Goal: Task Accomplishment & Management: Manage account settings

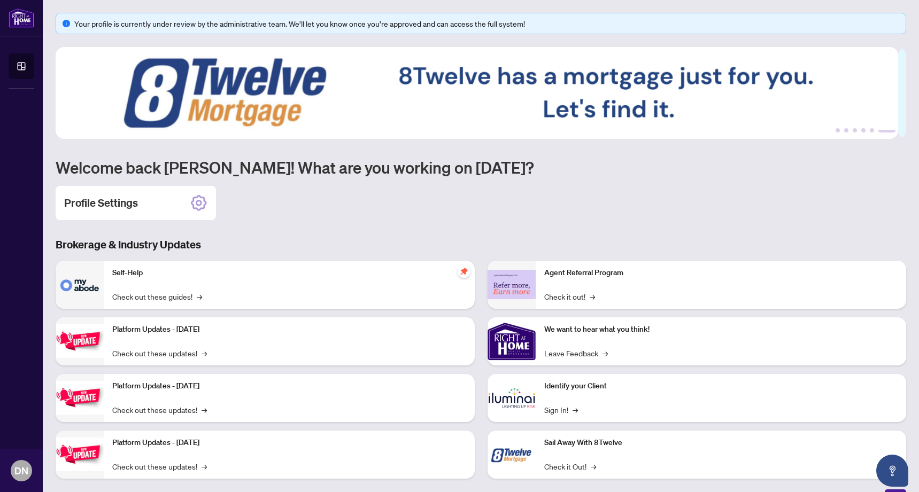
scroll to position [14, 0]
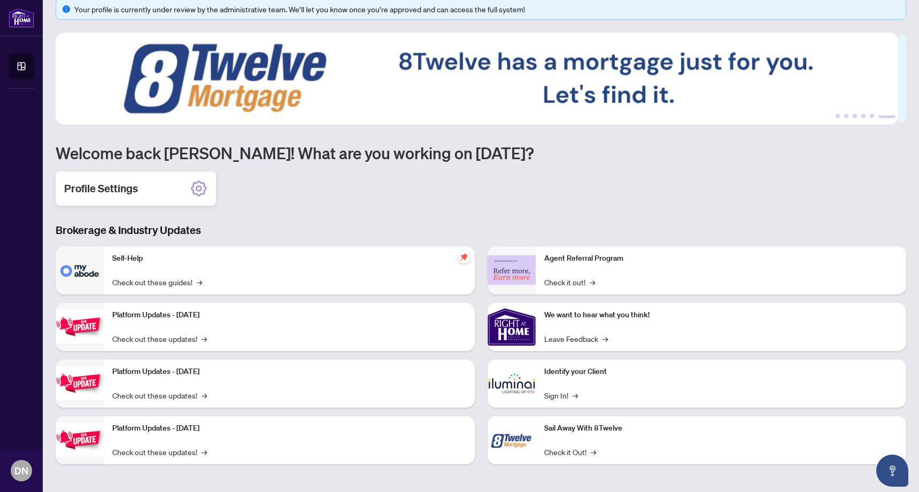
click at [201, 184] on icon at bounding box center [198, 188] width 17 height 17
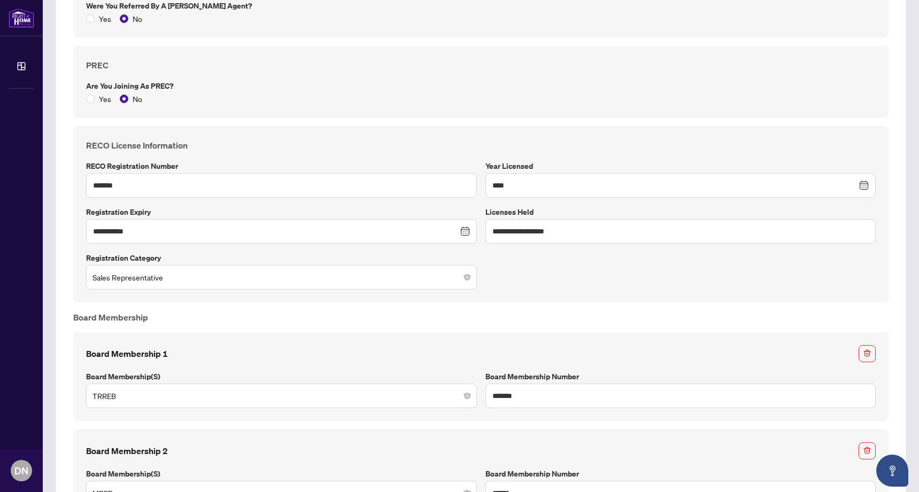
scroll to position [506, 0]
click at [571, 232] on input "**********" at bounding box center [681, 232] width 391 height 25
drag, startPoint x: 576, startPoint y: 231, endPoint x: 437, endPoint y: 224, distance: 139.2
click at [437, 224] on div "**********" at bounding box center [481, 215] width 798 height 151
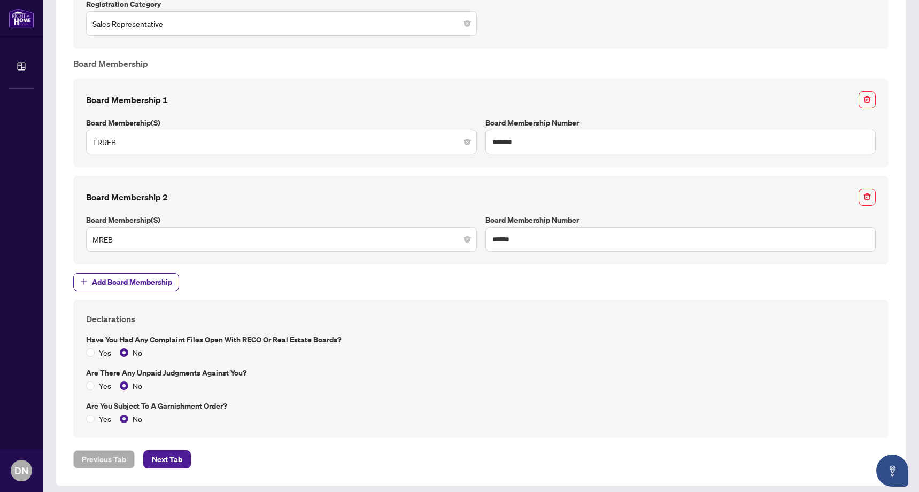
scroll to position [760, 0]
type input "*****"
click at [174, 454] on span "Next Tab" at bounding box center [167, 460] width 30 height 17
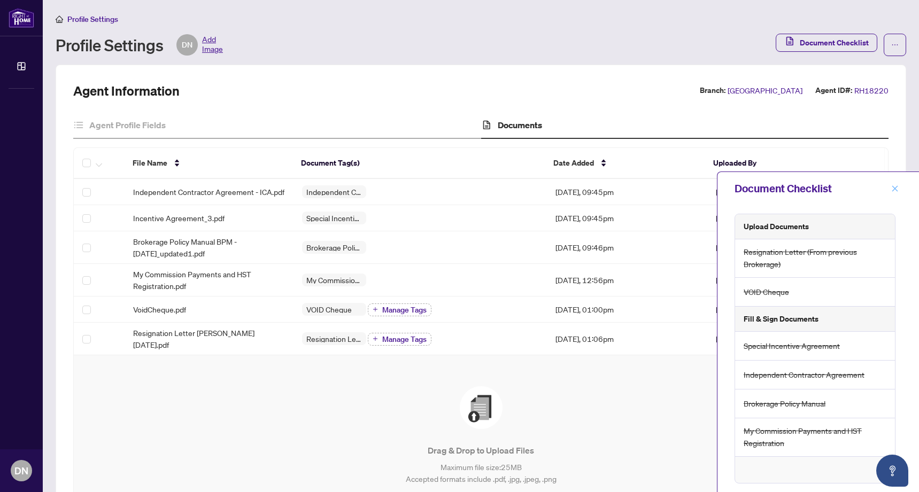
click at [897, 190] on icon "close" at bounding box center [895, 189] width 6 height 6
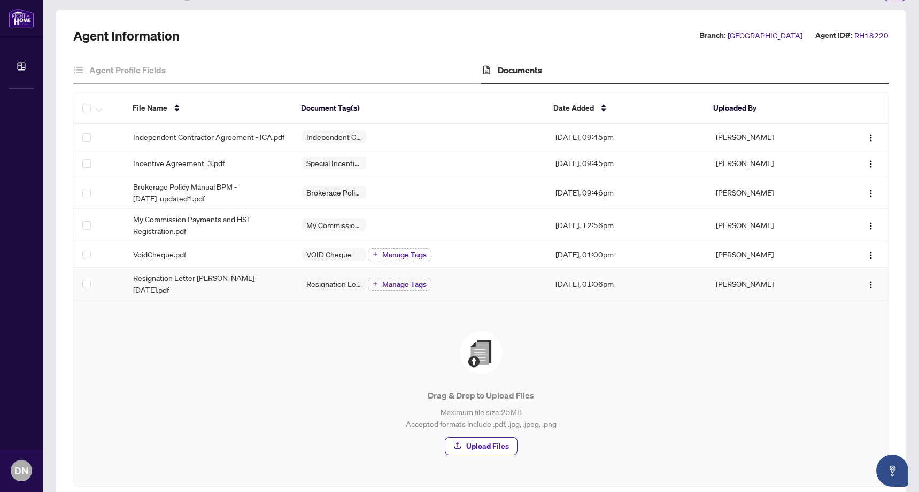
scroll to position [72, 0]
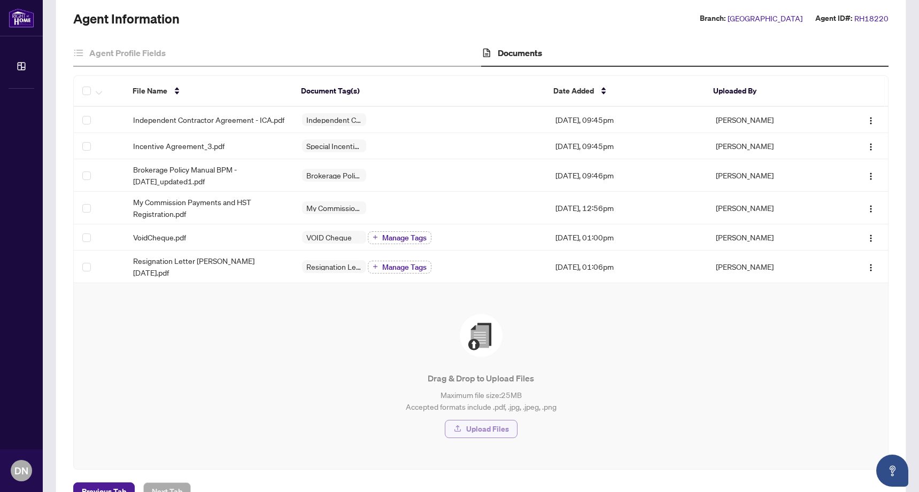
click at [490, 429] on span "Upload Files" at bounding box center [487, 429] width 43 height 17
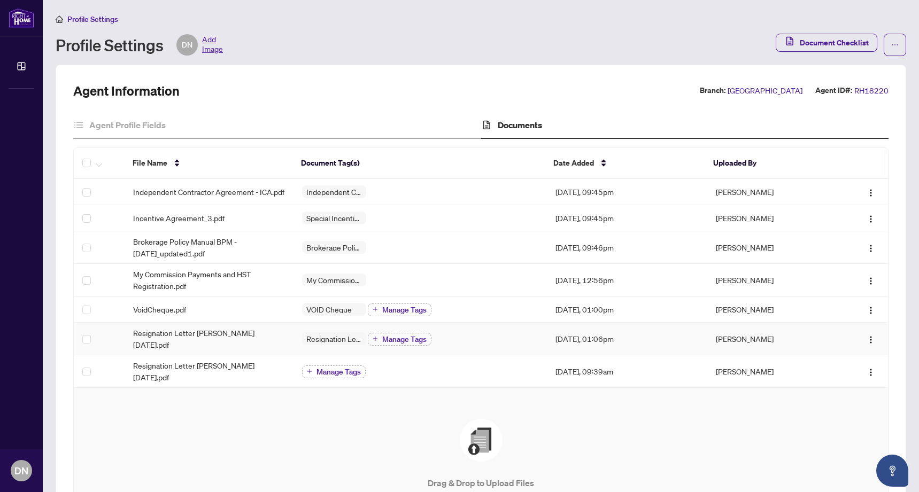
scroll to position [0, 0]
click at [324, 373] on span "Manage Tags" at bounding box center [339, 371] width 44 height 7
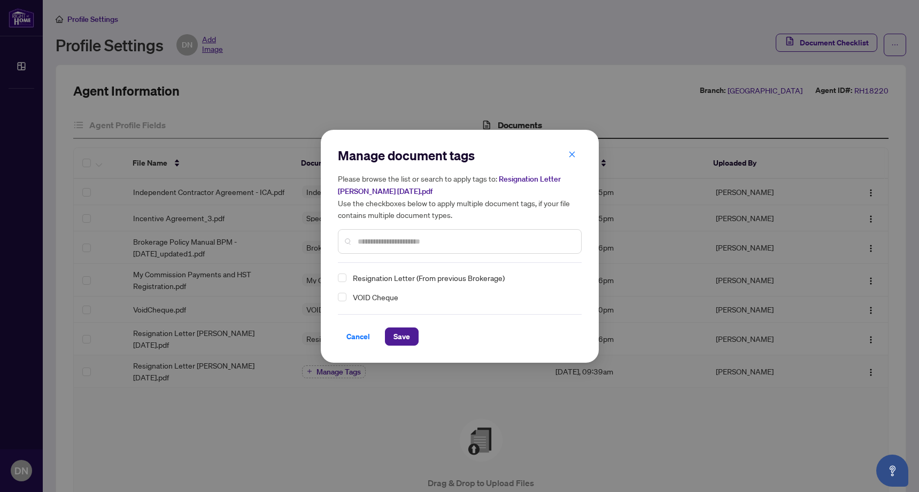
click at [365, 273] on span "Resignation Letter (From previous Brokerage)" at bounding box center [429, 278] width 152 height 13
click at [405, 337] on span "Save" at bounding box center [402, 336] width 17 height 17
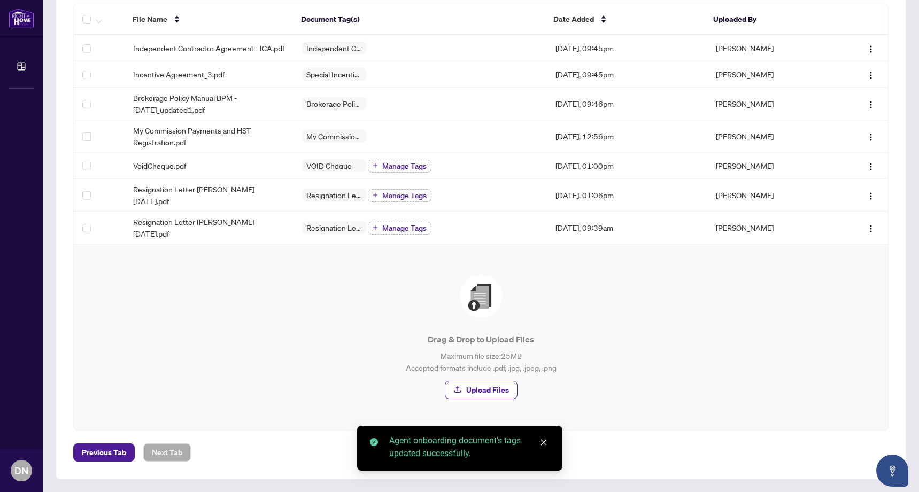
scroll to position [143, 0]
click at [549, 441] on link "Close" at bounding box center [544, 443] width 12 height 12
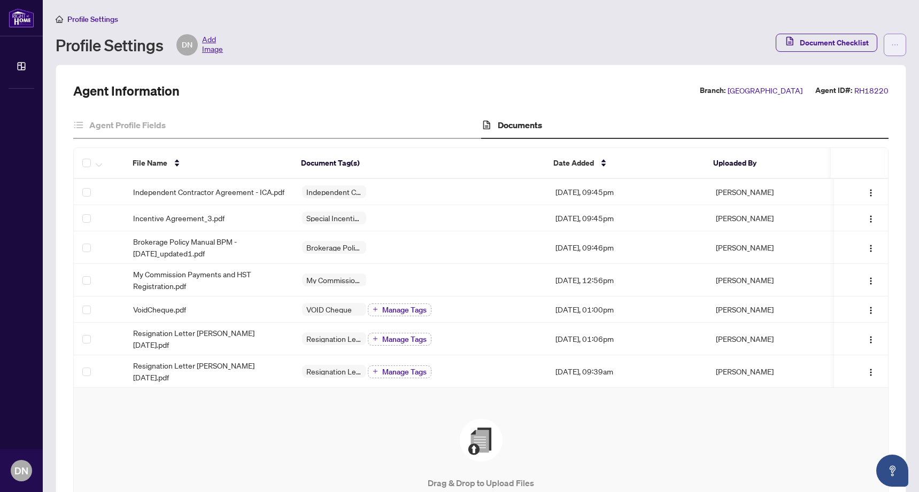
scroll to position [0, 0]
click at [891, 44] on button "button" at bounding box center [895, 45] width 22 height 22
click at [591, 88] on div "Agent Information Branch: Burlington Agent ID#: RH18220" at bounding box center [480, 90] width 815 height 17
click at [891, 46] on icon "ellipsis" at bounding box center [894, 44] width 7 height 7
click at [466, 83] on div "Agent Information Branch: Burlington Agent ID#: RH18220" at bounding box center [480, 90] width 815 height 17
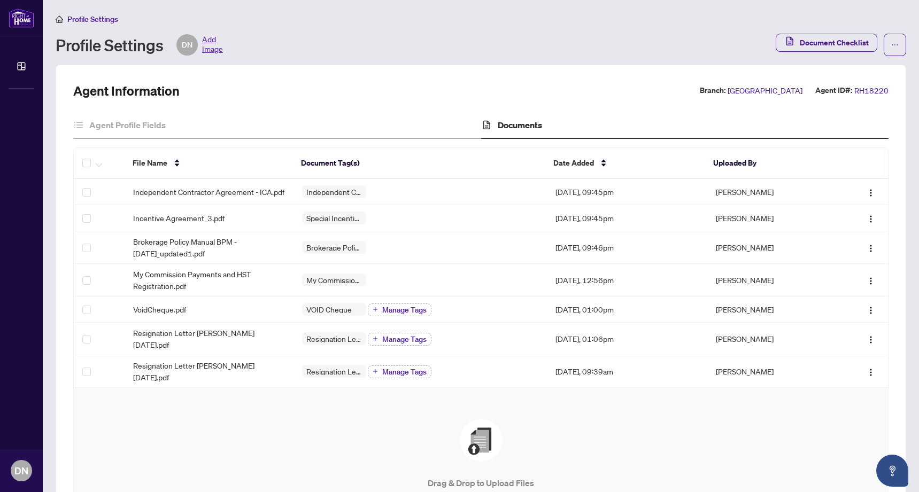
click at [86, 19] on span "Profile Settings" at bounding box center [92, 19] width 51 height 10
click at [107, 18] on span "Profile Settings" at bounding box center [92, 19] width 51 height 10
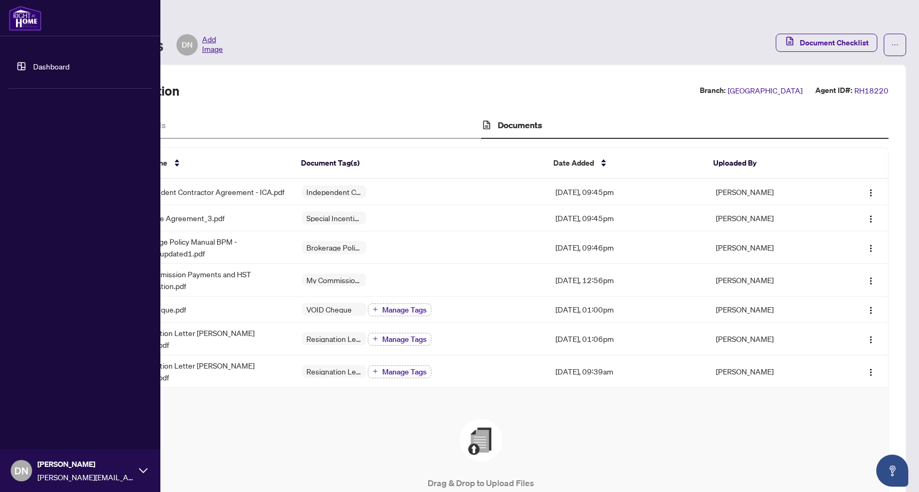
click at [42, 63] on link "Dashboard" at bounding box center [51, 66] width 36 height 10
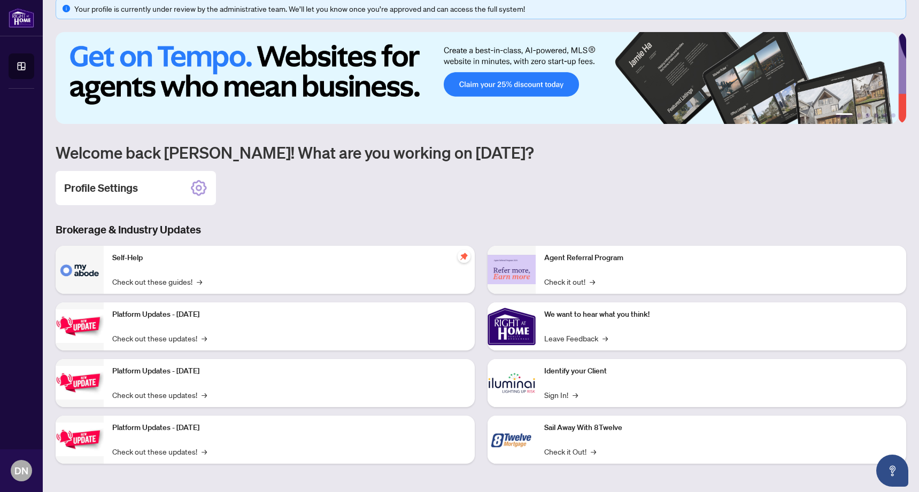
scroll to position [14, 0]
